Goal: Transaction & Acquisition: Purchase product/service

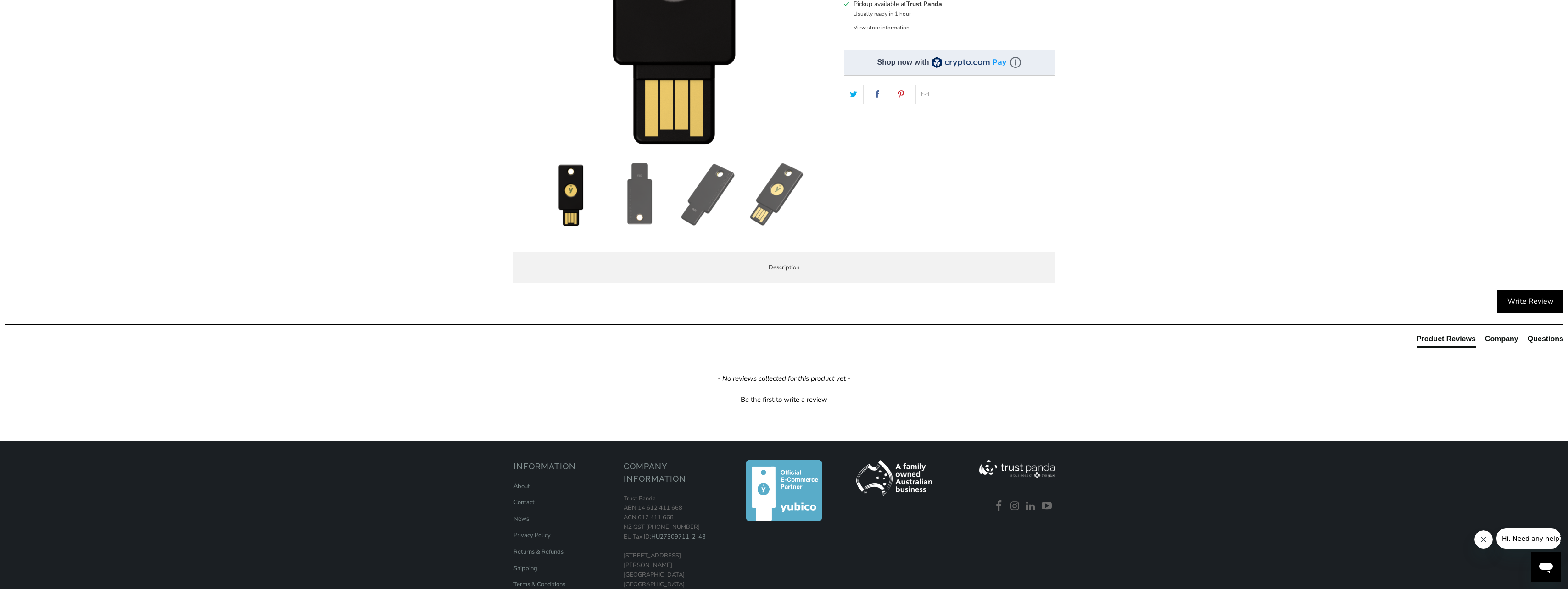
scroll to position [229, 0]
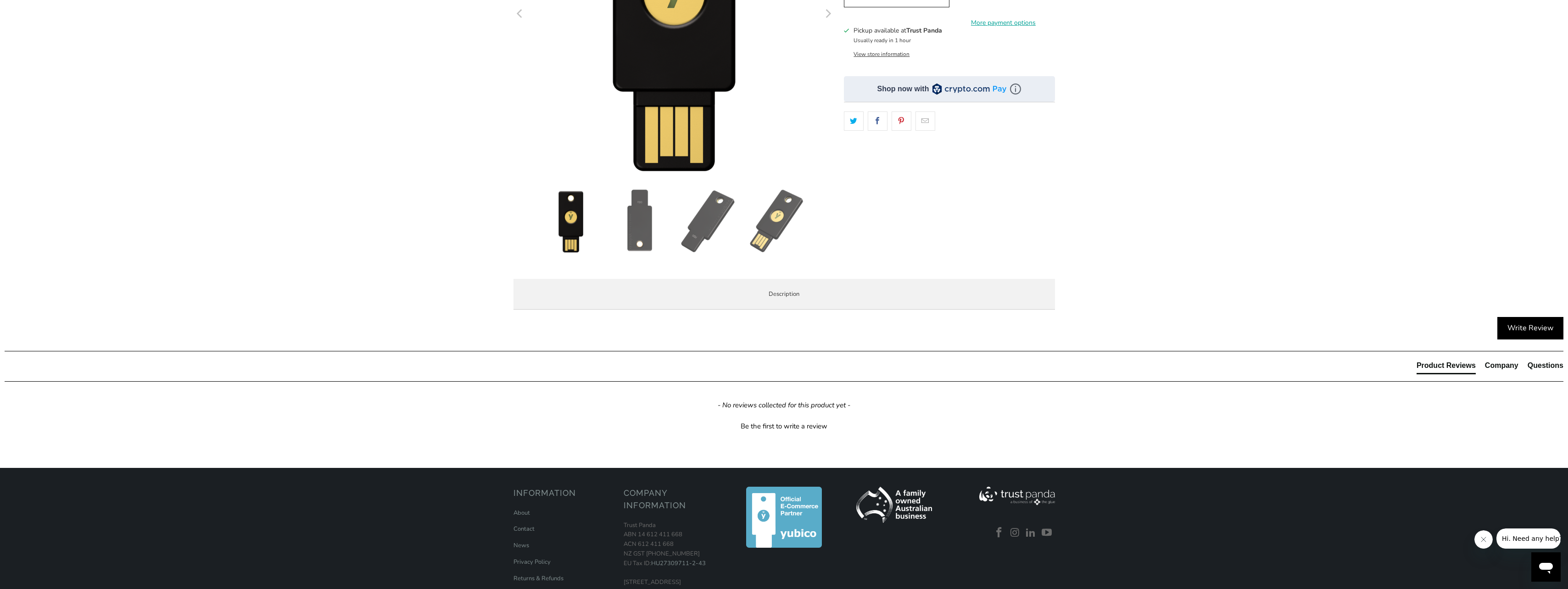
click at [0, 0] on span "Specifications" at bounding box center [0, 0] width 0 height 0
click at [0, 0] on span "Enterprise and Government" at bounding box center [0, 0] width 0 height 0
click at [0, 0] on li "Overview" at bounding box center [0, 0] width 0 height 0
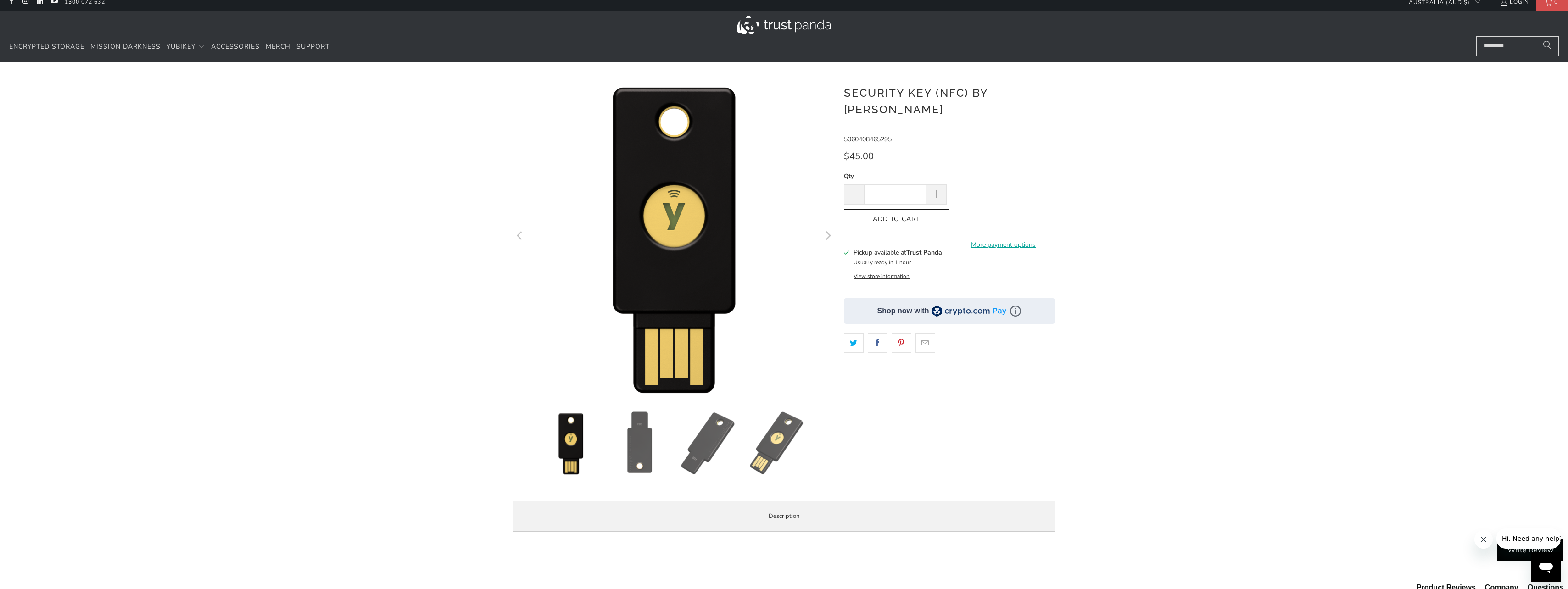
scroll to position [0, 0]
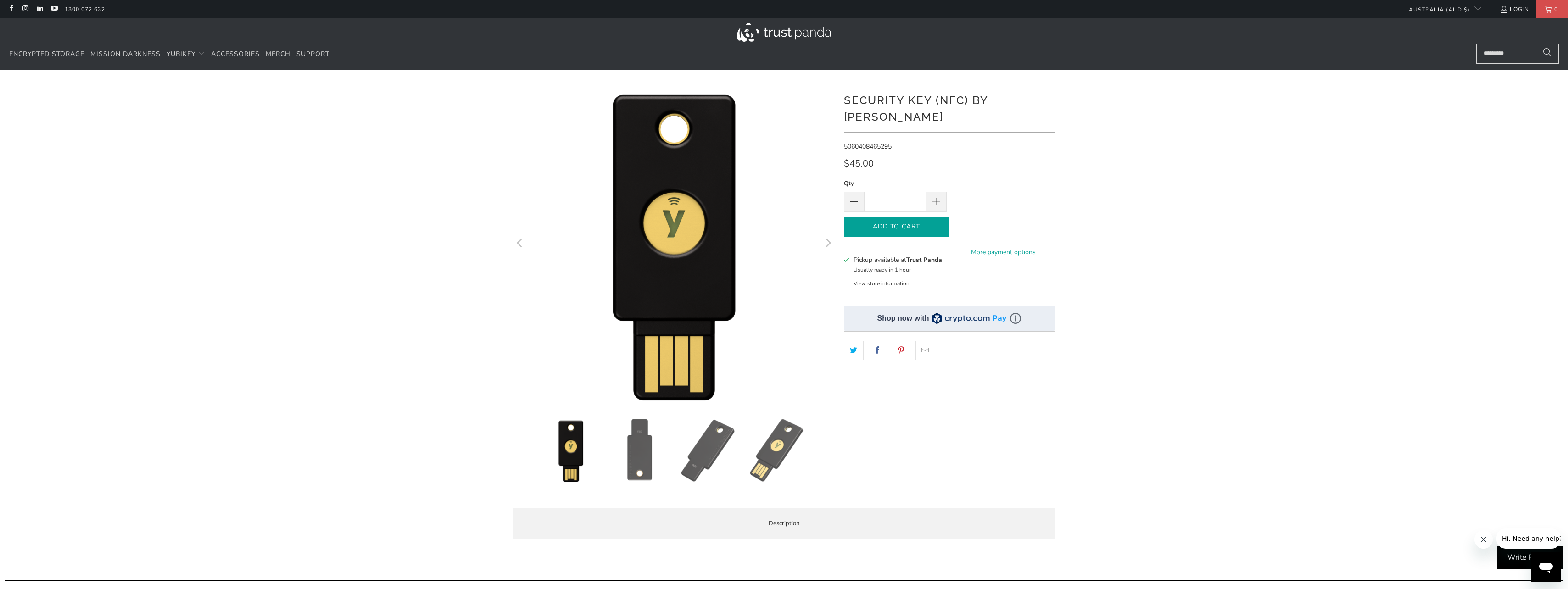
click at [926, 223] on span "Add to Cart" at bounding box center [897, 226] width 86 height 8
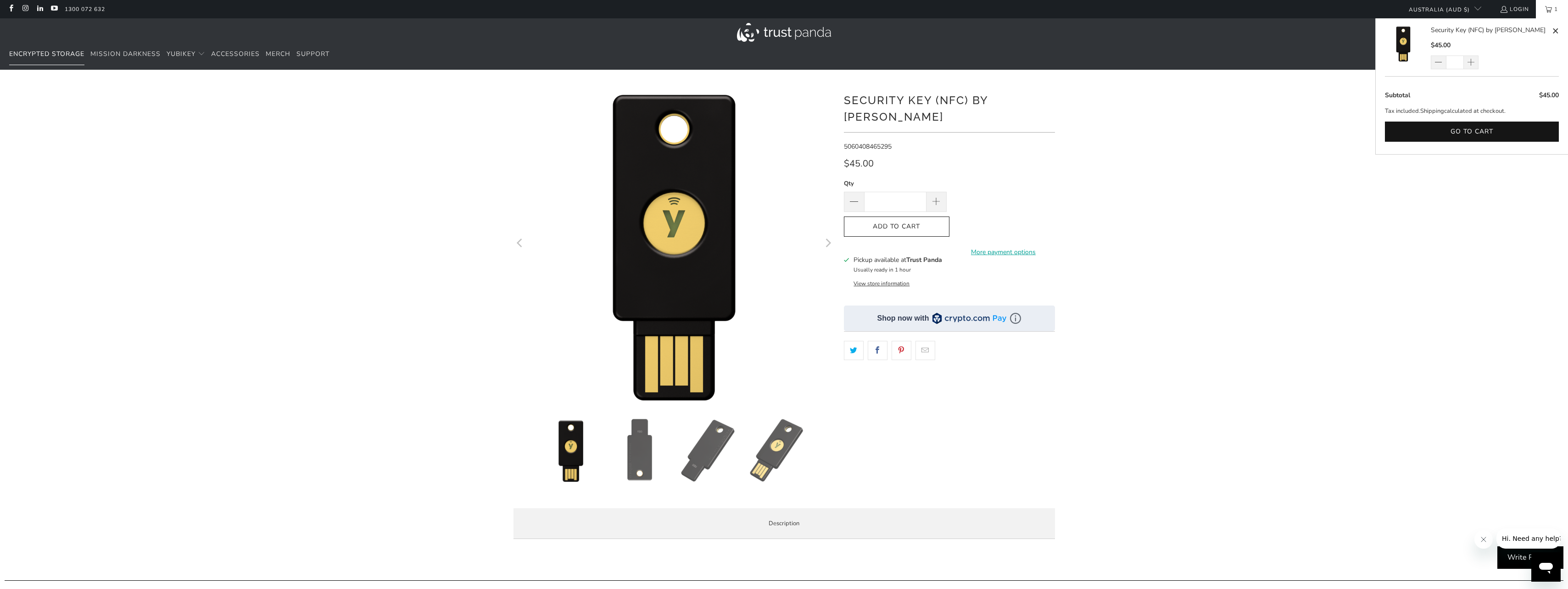
click at [56, 55] on span "Encrypted Storage" at bounding box center [47, 54] width 75 height 9
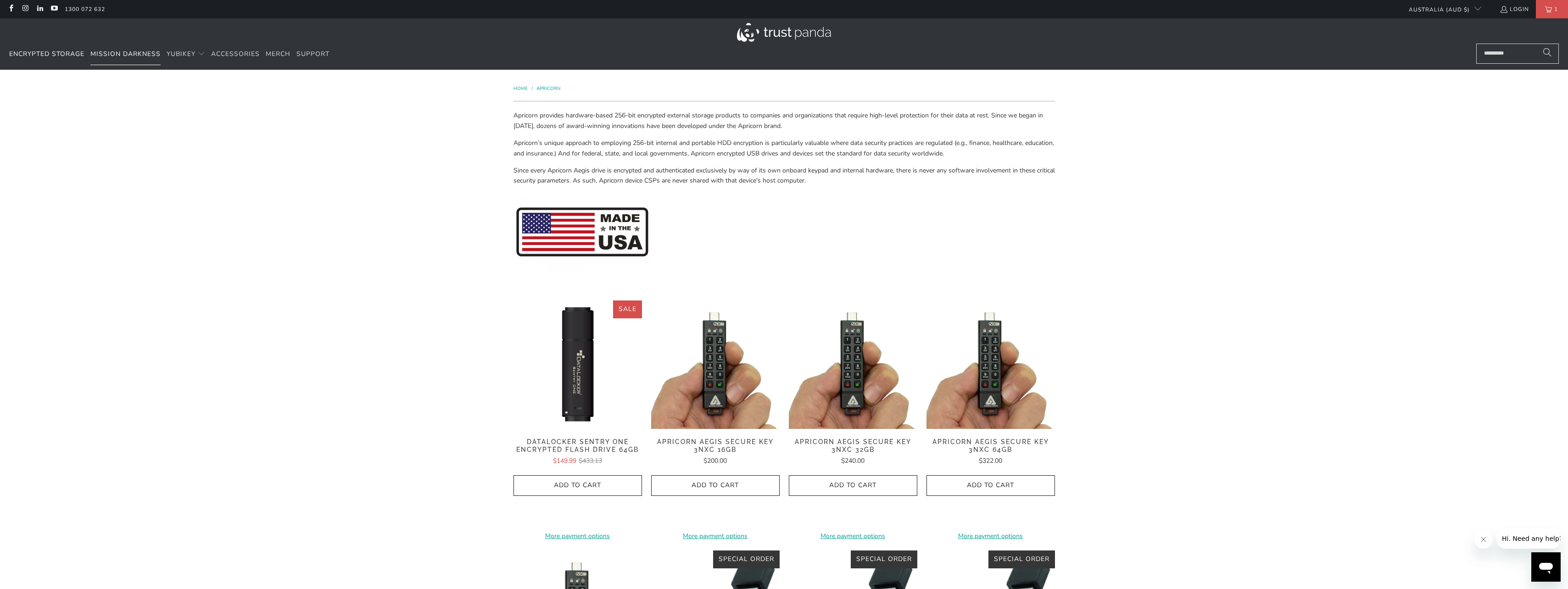
click at [121, 55] on span "Mission Darkness" at bounding box center [125, 54] width 70 height 9
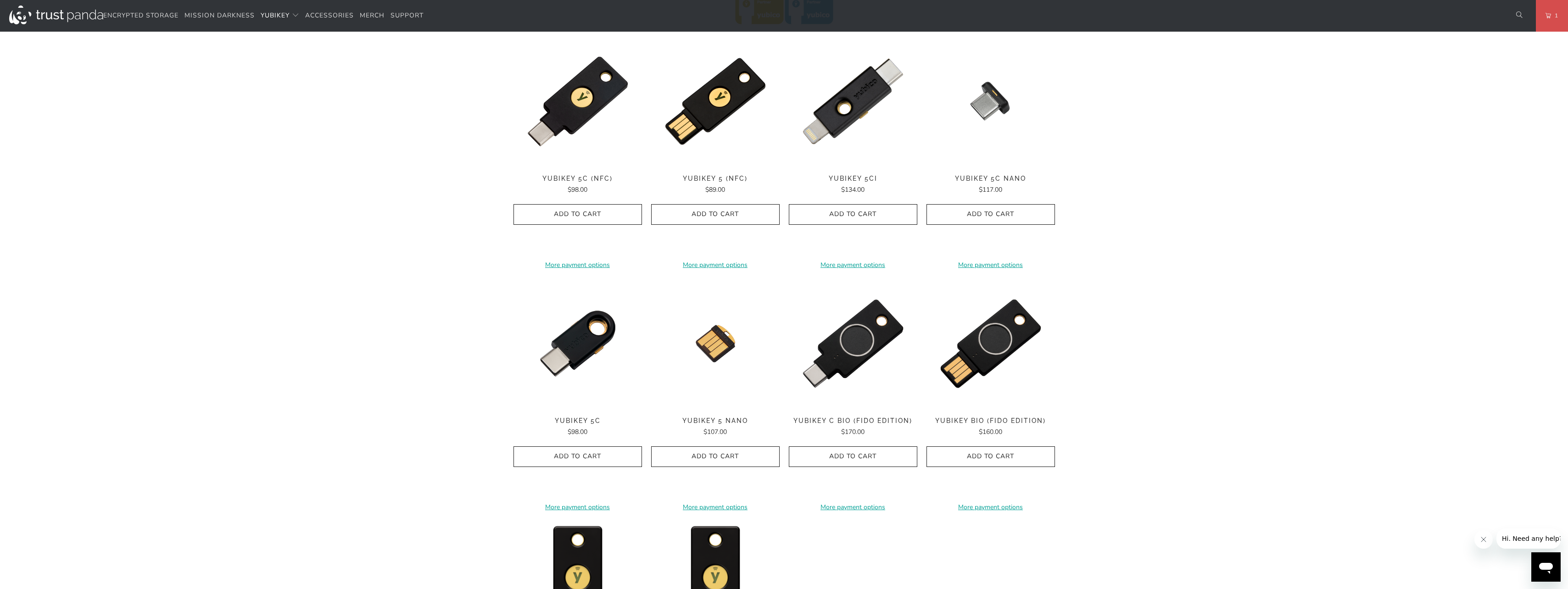
scroll to position [504, 0]
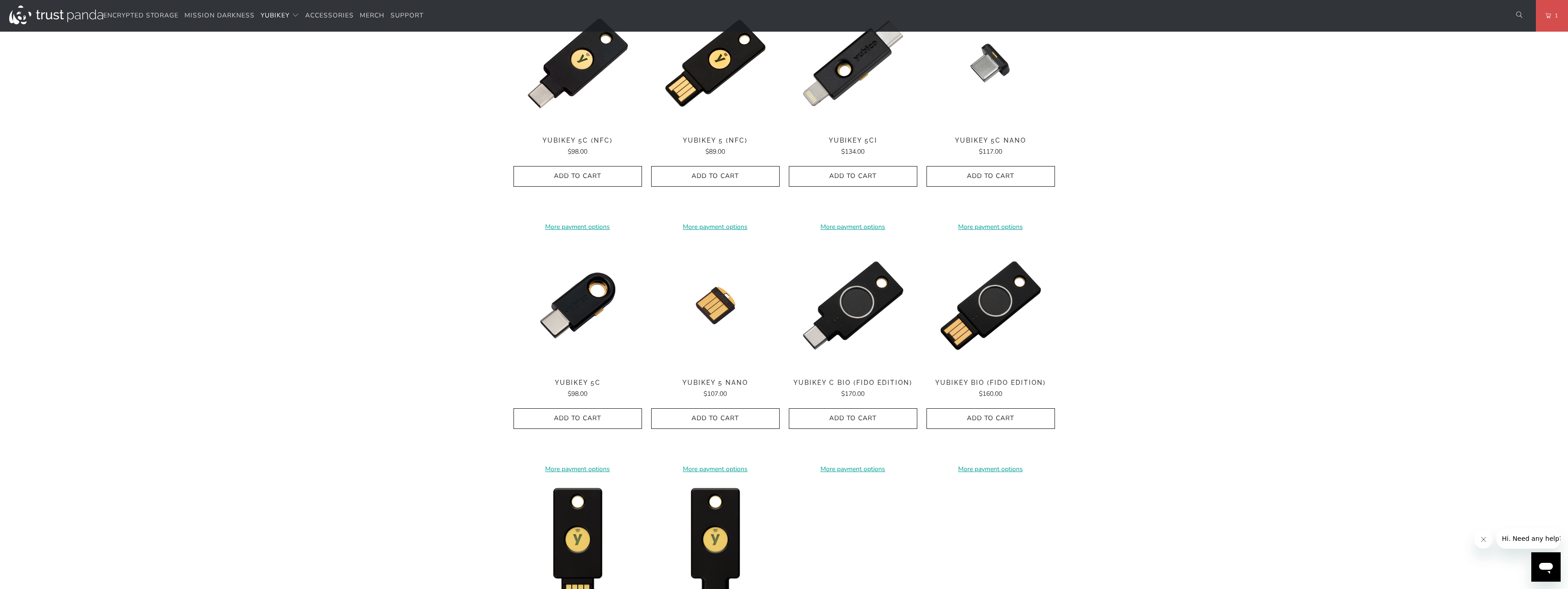
click at [976, 388] on div "YubiKey Bio (FIDO Edition) $160.00" at bounding box center [990, 389] width 128 height 20
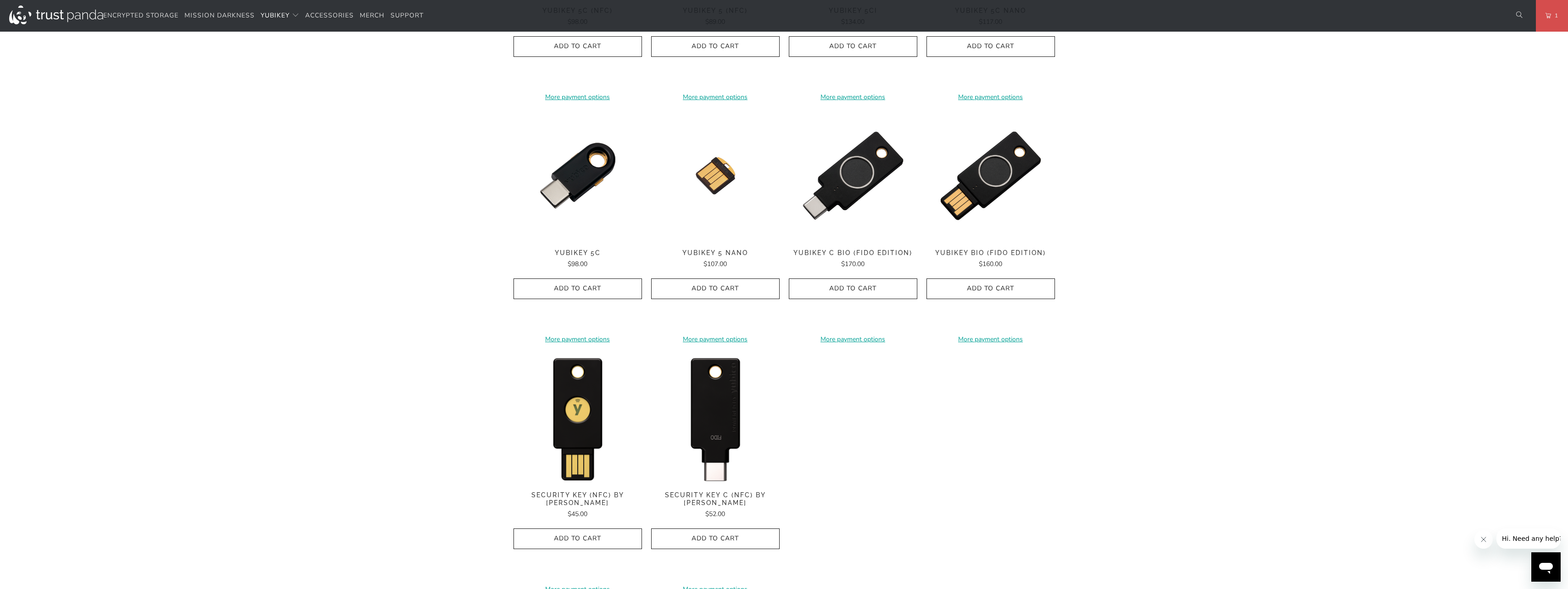
scroll to position [642, 0]
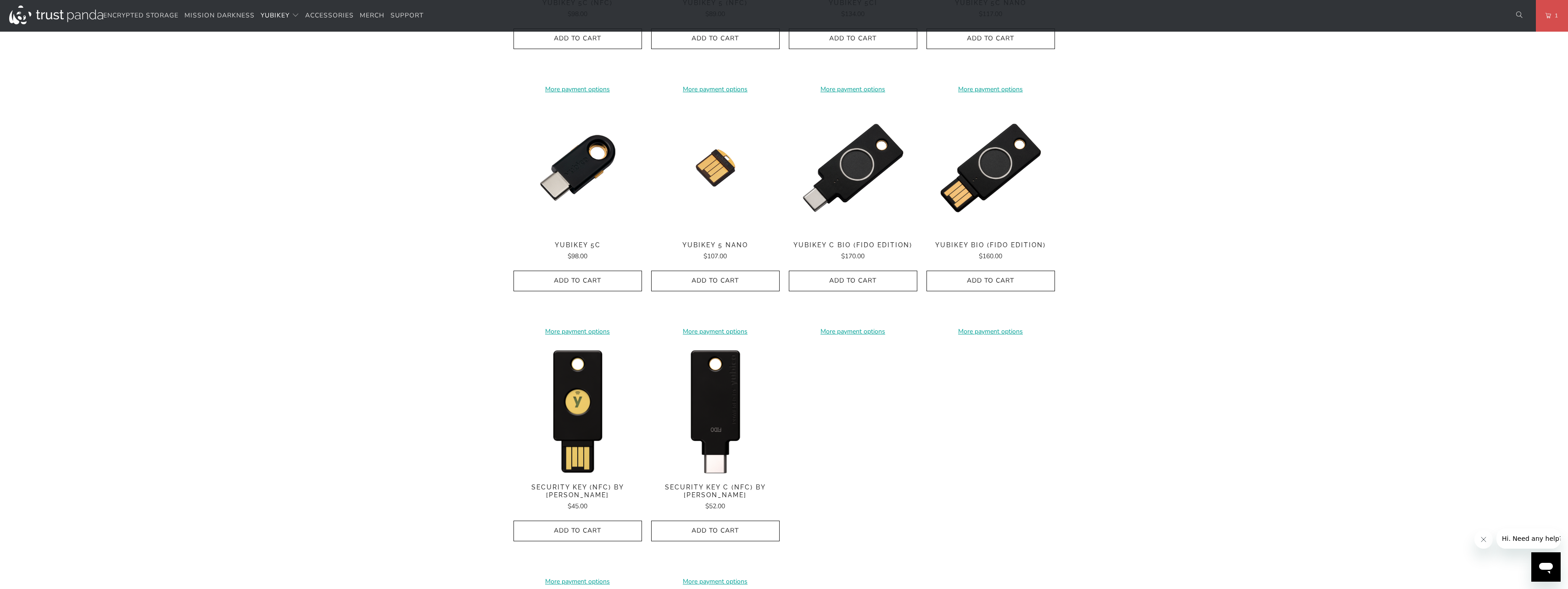
click at [699, 387] on img at bounding box center [715, 410] width 128 height 128
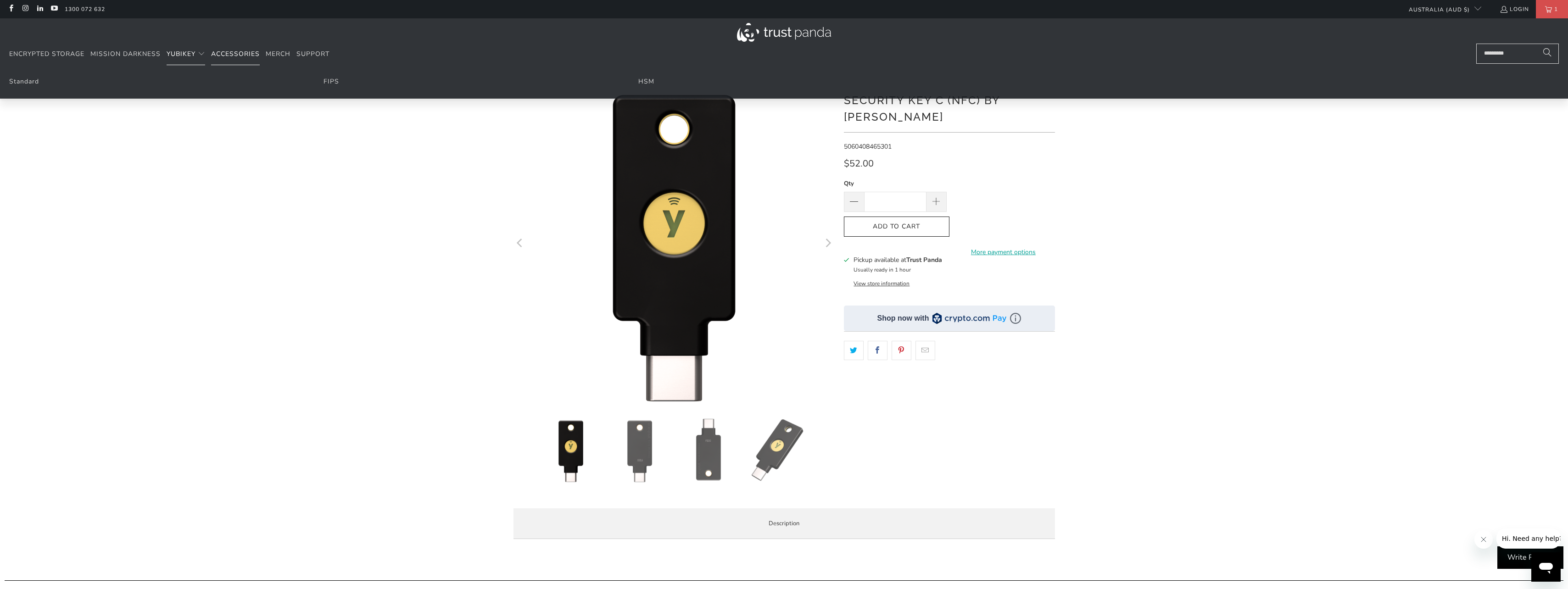
click at [244, 56] on span "Accessories" at bounding box center [236, 54] width 49 height 9
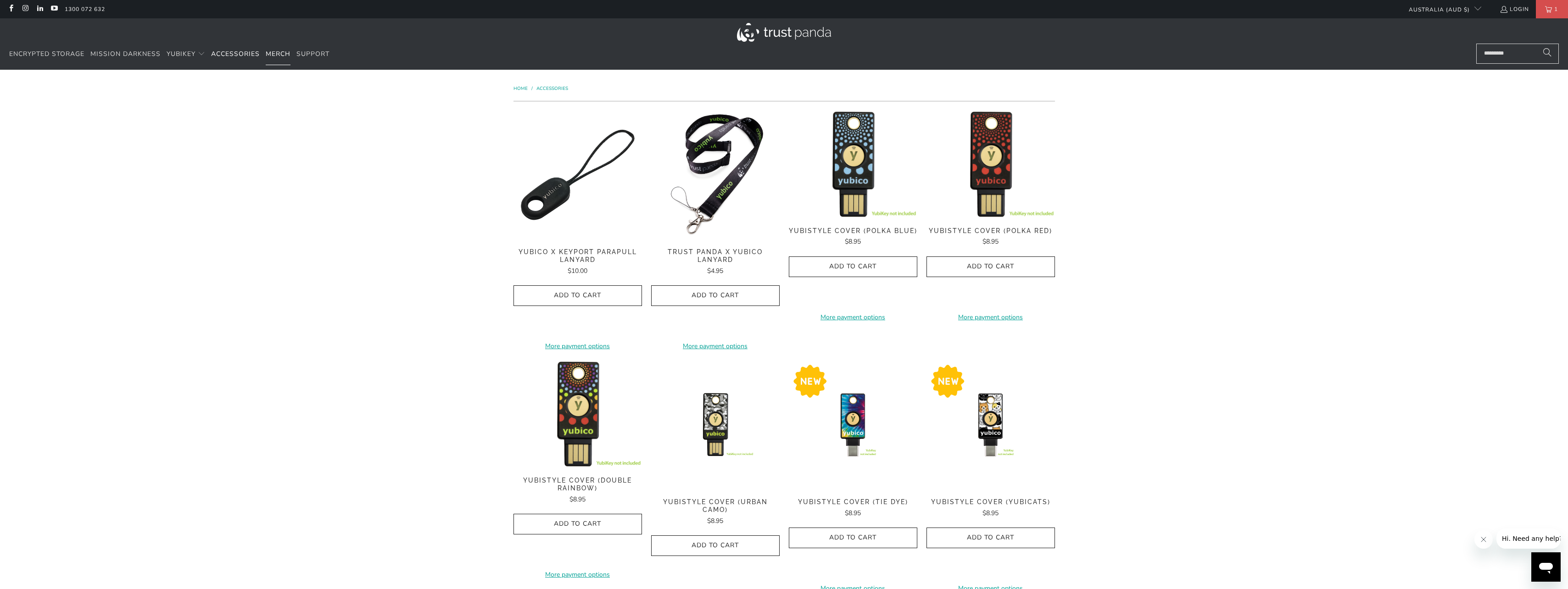
click at [269, 59] on link "Merch" at bounding box center [278, 54] width 25 height 21
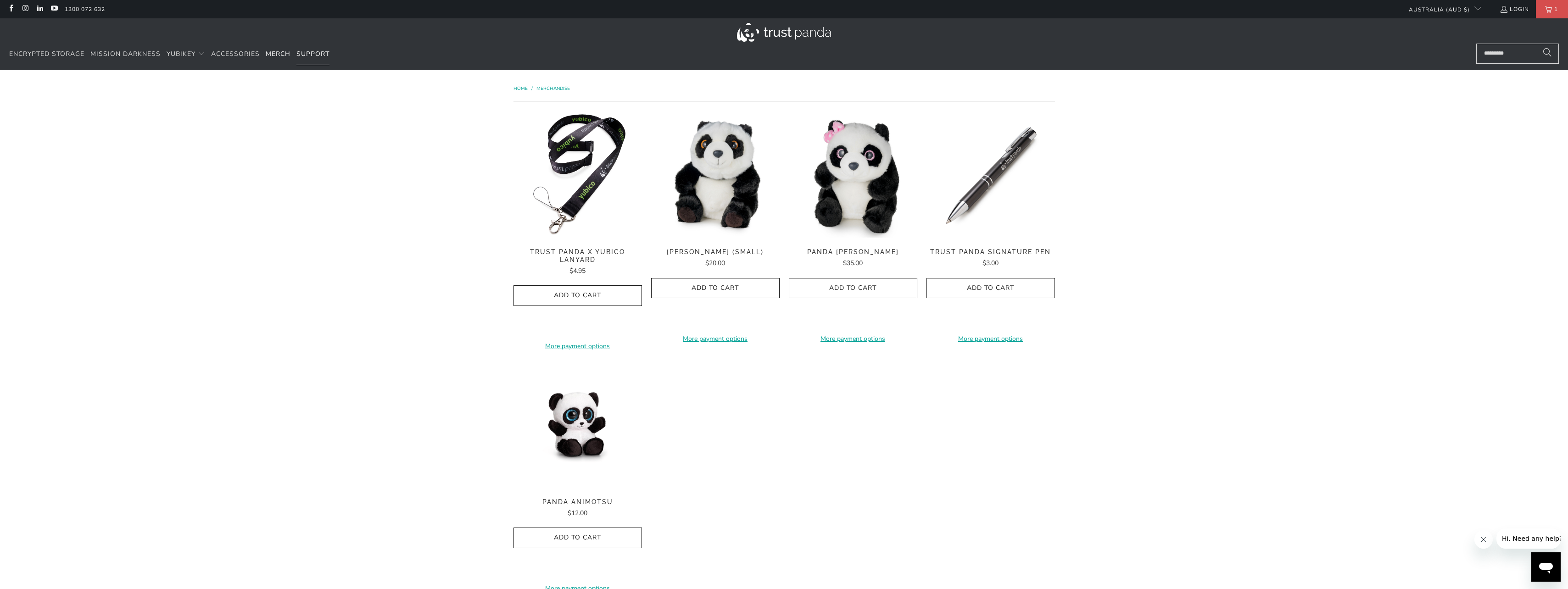
click at [313, 51] on span "Support" at bounding box center [313, 54] width 33 height 9
